Goal: Task Accomplishment & Management: Manage account settings

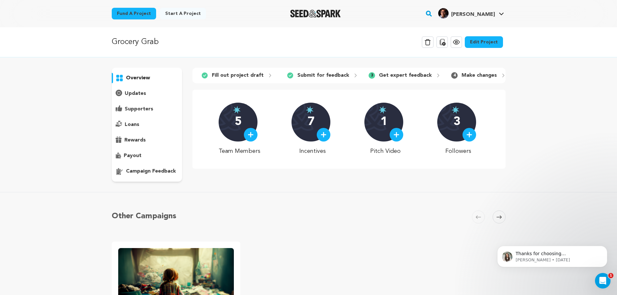
click at [149, 166] on div "campaign feedback" at bounding box center [147, 171] width 71 height 10
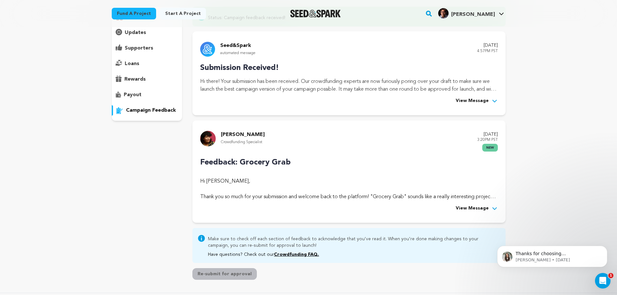
scroll to position [65, 0]
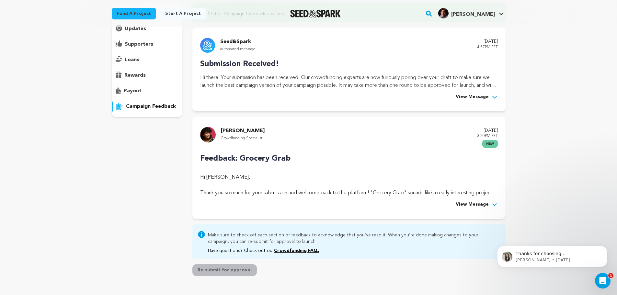
click at [468, 201] on span "View Message" at bounding box center [472, 205] width 33 height 8
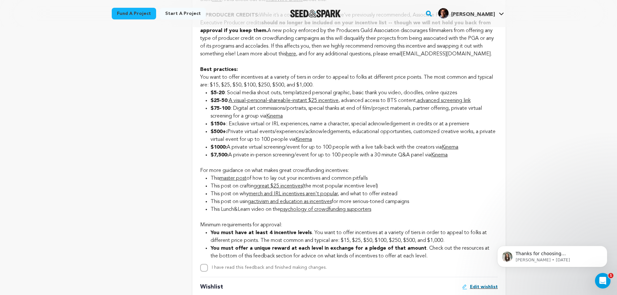
scroll to position [874, 0]
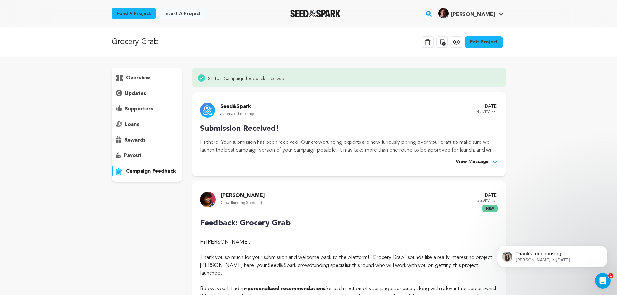
click at [459, 40] on icon at bounding box center [456, 42] width 6 height 5
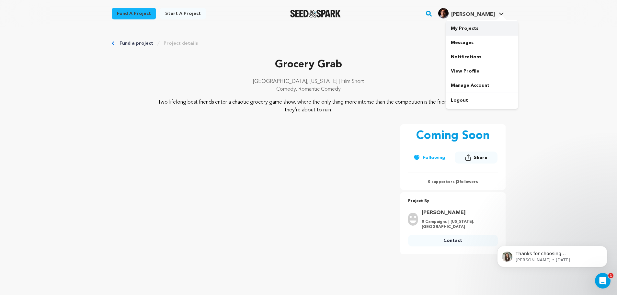
click at [466, 30] on link "My Projects" at bounding box center [481, 28] width 73 height 14
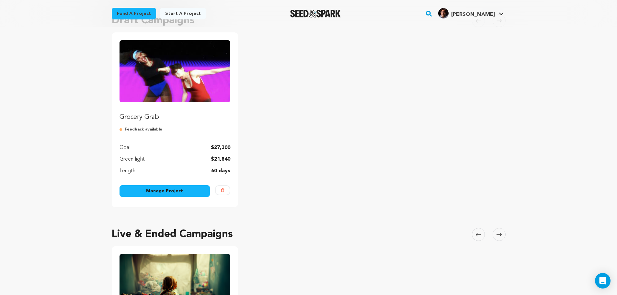
scroll to position [65, 0]
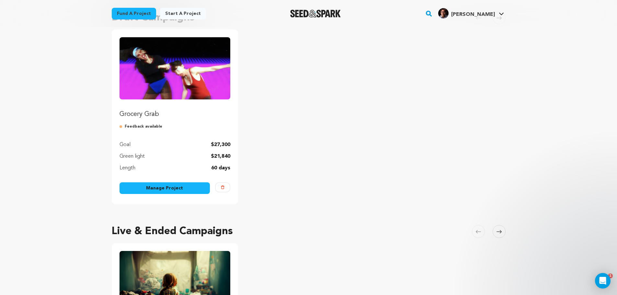
click at [167, 186] on link "Manage Project" at bounding box center [164, 188] width 91 height 12
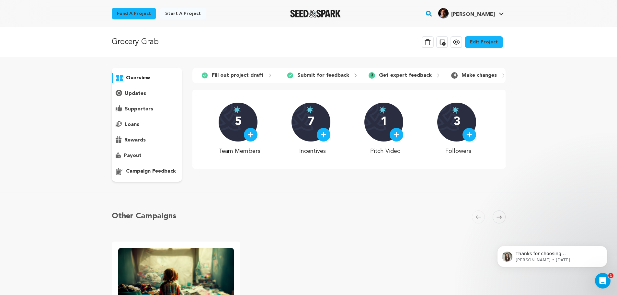
click at [492, 47] on link "Edit Project" at bounding box center [484, 42] width 38 height 12
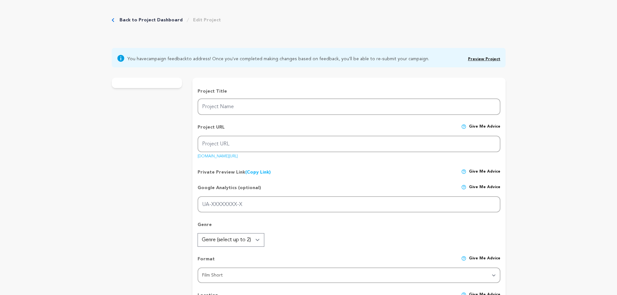
type input "Grocery Grab"
type input "grocery-grab"
type input "In [DATE], two codependent best friends fall apart on live TV, exposing the hig…"
type textarea "Two lifelong best friends enter a chaotic grocery game show, where the only thi…"
type textarea "Grocery Grab! is a personal and comedic take on platonic intimacy and co-depend…"
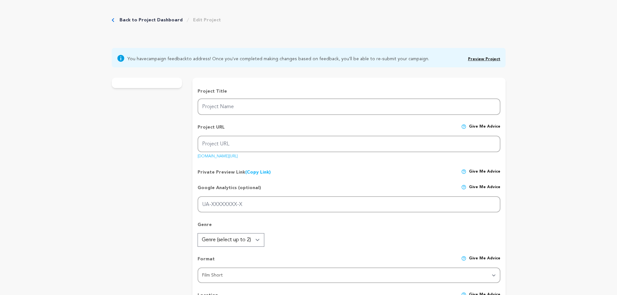
type textarea "[PERSON_NAME] (Director, Writer, and Producer of Grocery Grab!) is a member of …"
radio input "true"
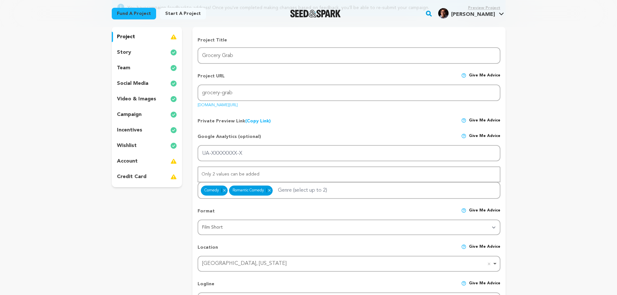
scroll to position [97, 0]
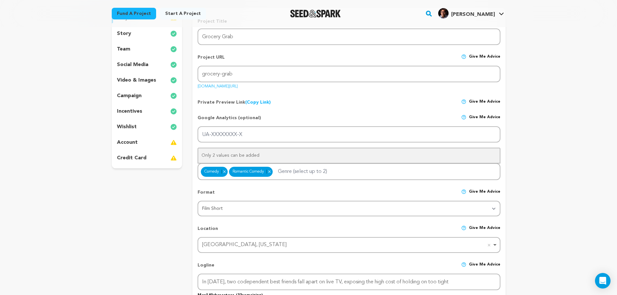
click at [141, 109] on p "incentives" at bounding box center [129, 111] width 25 height 8
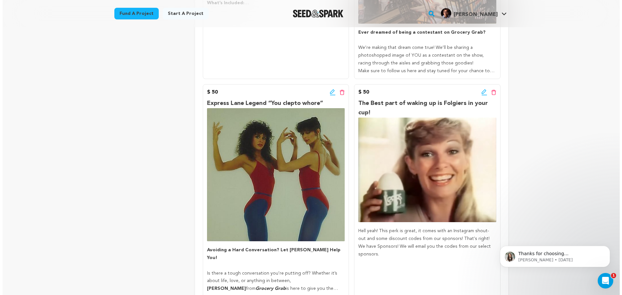
scroll to position [324, 0]
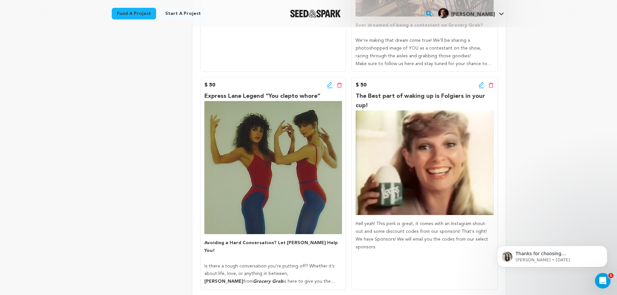
click at [328, 87] on icon at bounding box center [329, 84] width 5 height 5
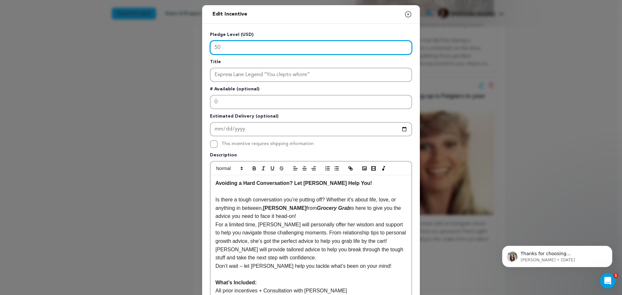
click at [233, 48] on input "50" at bounding box center [311, 47] width 202 height 14
type input "5"
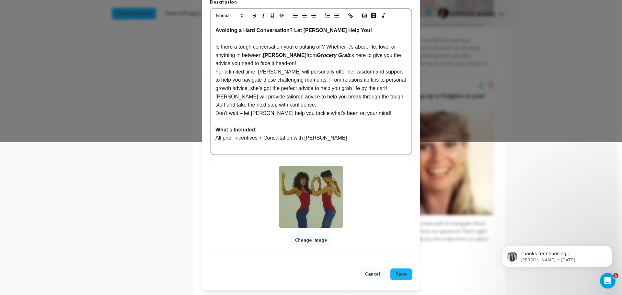
scroll to position [153, 0]
type input "75"
click at [396, 275] on span "Save" at bounding box center [400, 273] width 11 height 6
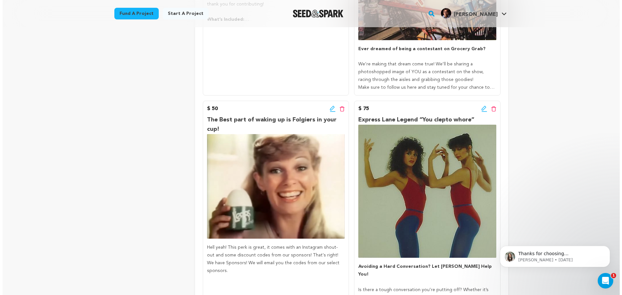
scroll to position [259, 0]
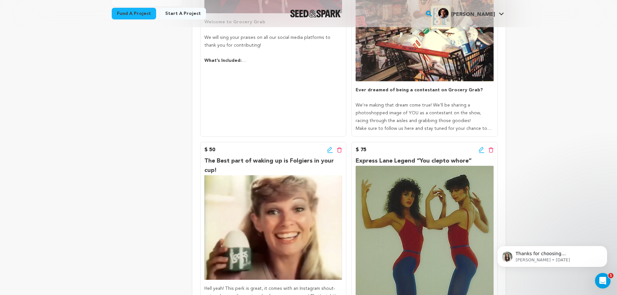
click at [482, 152] on icon at bounding box center [482, 150] width 6 height 6
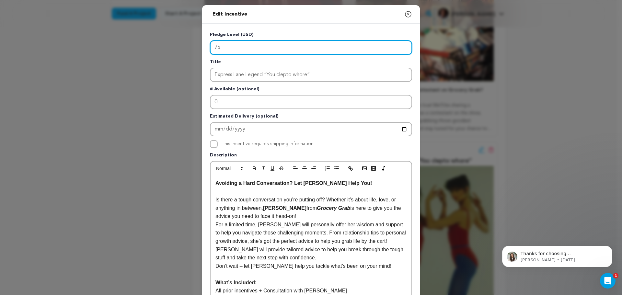
click at [242, 43] on input "75" at bounding box center [311, 47] width 202 height 14
type input "7"
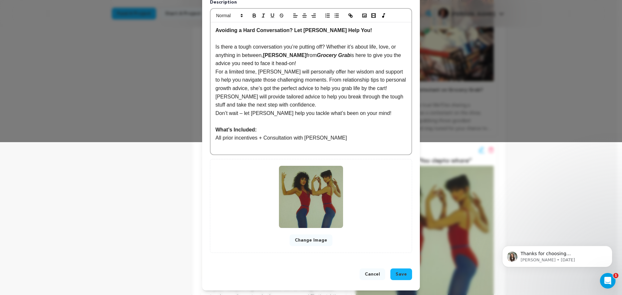
scroll to position [153, 0]
type input "100"
click at [400, 272] on span "Save" at bounding box center [400, 273] width 11 height 6
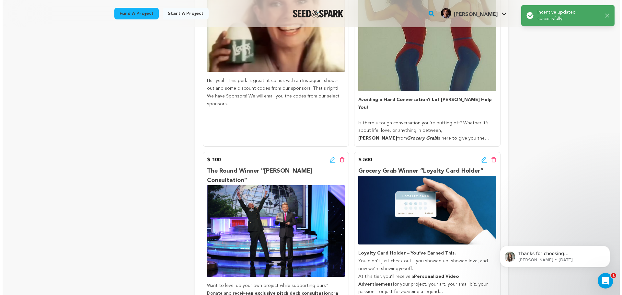
scroll to position [486, 0]
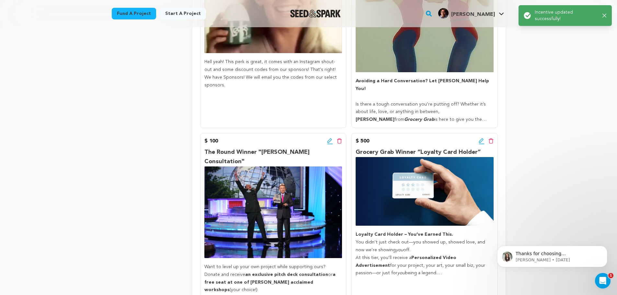
click at [329, 139] on icon at bounding box center [330, 141] width 6 height 6
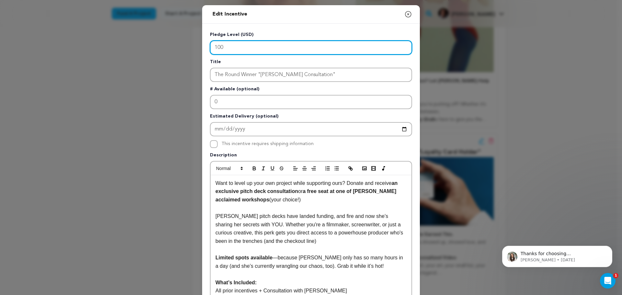
click at [247, 43] on input "100" at bounding box center [311, 47] width 202 height 14
type input "1"
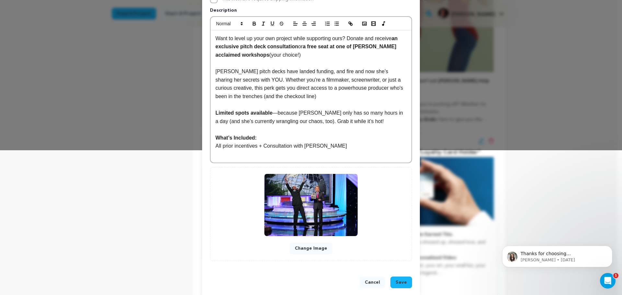
scroll to position [153, 0]
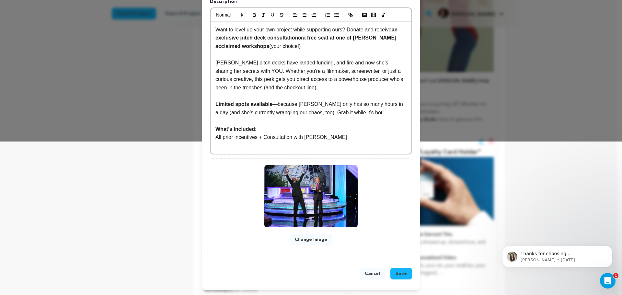
type input "150"
click at [405, 274] on button "Save" at bounding box center [401, 274] width 22 height 12
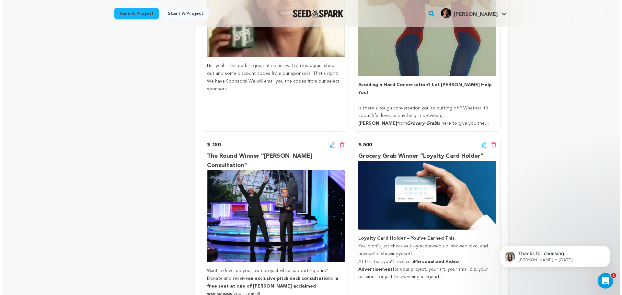
scroll to position [486, 0]
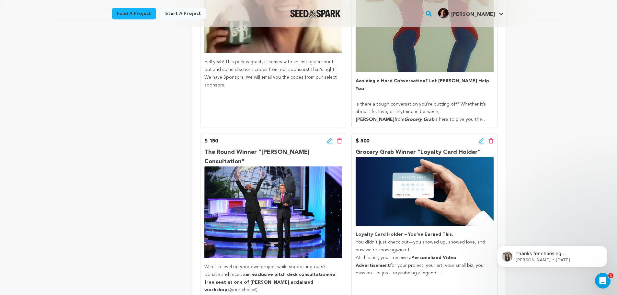
click at [326, 141] on div "$ 150 Edit incentive button Delete incentive button" at bounding box center [273, 141] width 138 height 8
click at [327, 142] on icon at bounding box center [329, 140] width 5 height 5
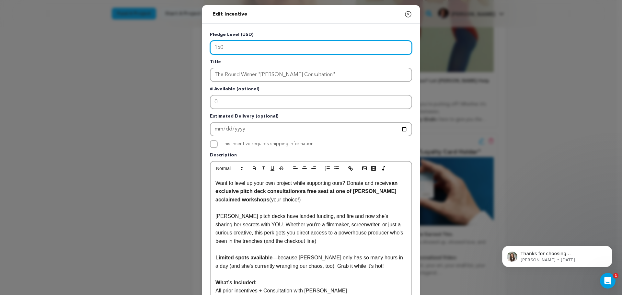
click at [248, 48] on input "150" at bounding box center [311, 47] width 202 height 14
type input "1"
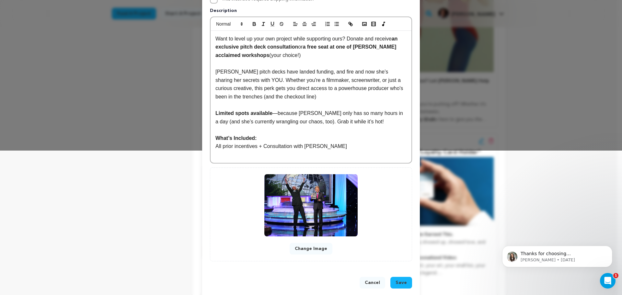
scroll to position [153, 0]
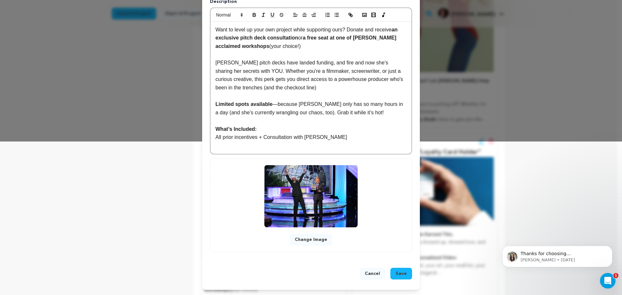
type input "200"
click at [401, 276] on span "Save" at bounding box center [400, 273] width 11 height 6
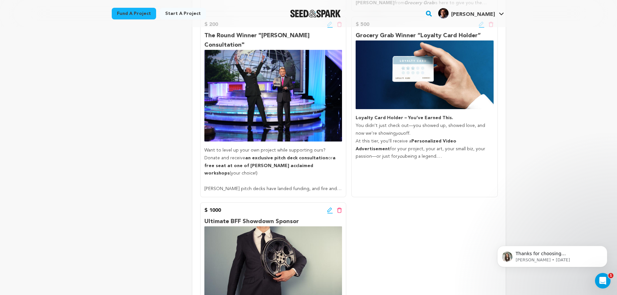
scroll to position [615, 0]
